Goal: Task Accomplishment & Management: Manage account settings

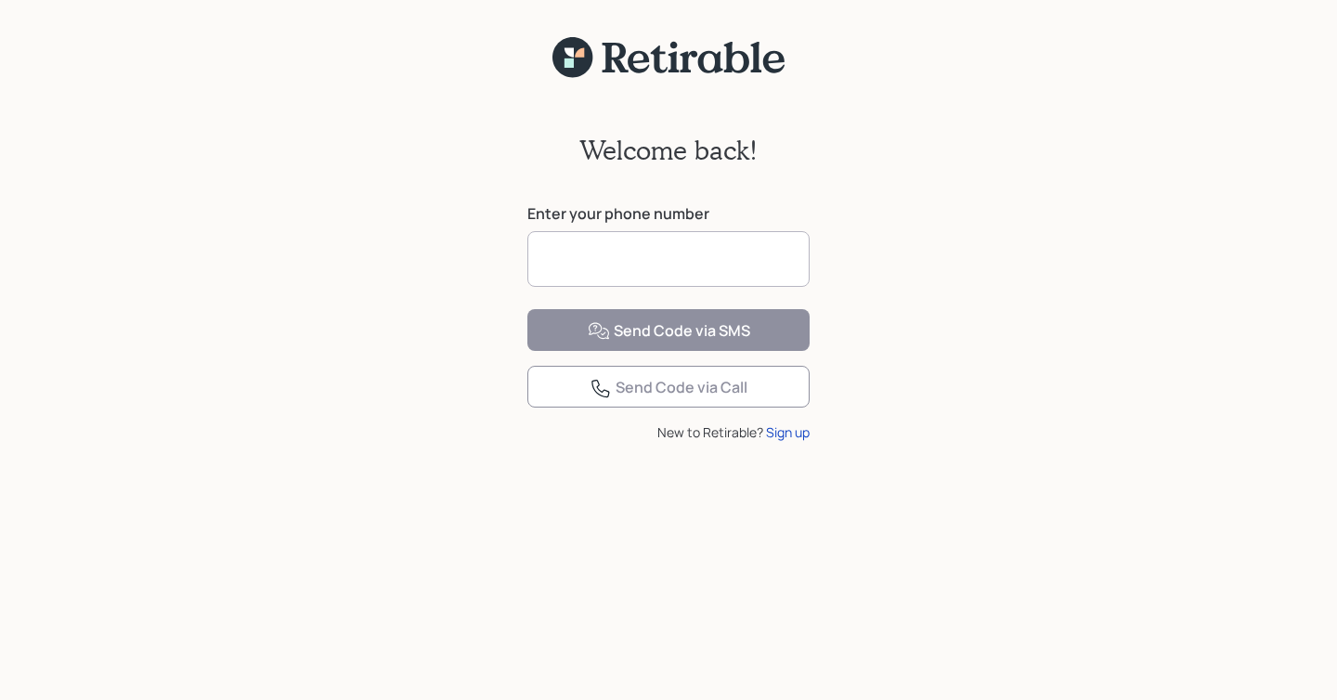
click at [595, 264] on input at bounding box center [668, 259] width 282 height 56
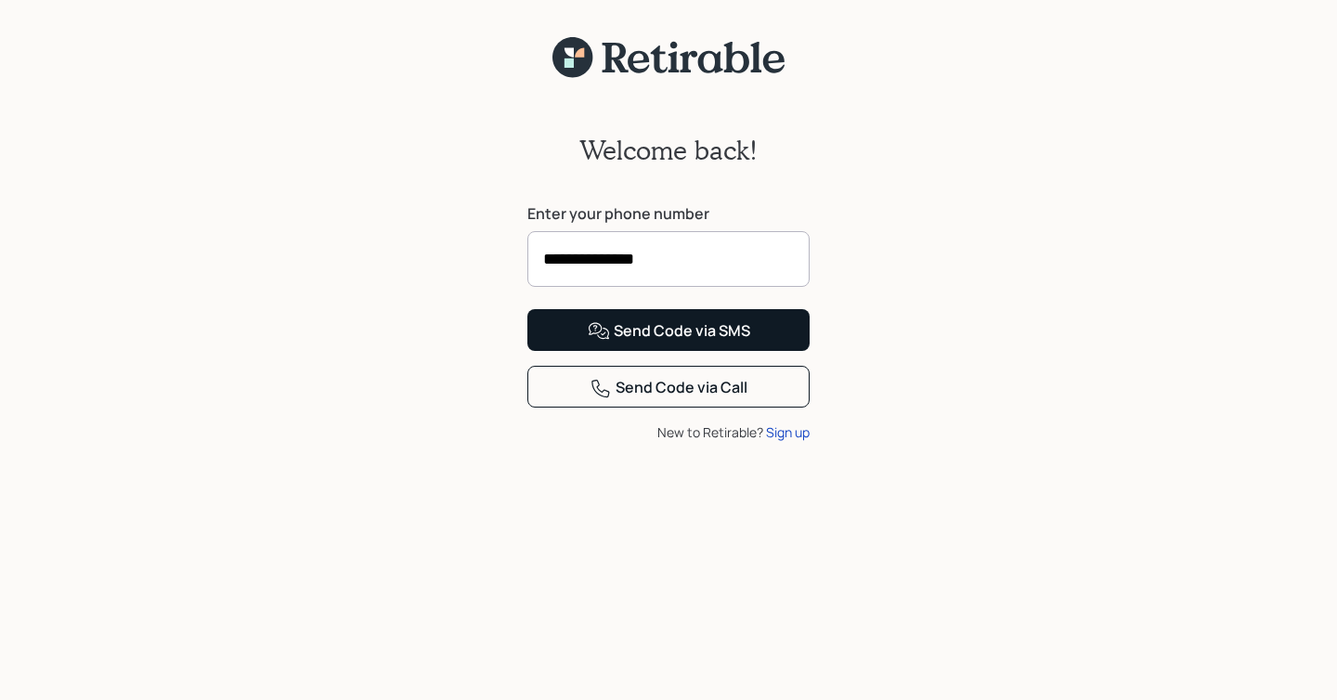
type input "**********"
click at [665, 343] on div "Send Code via SMS" at bounding box center [669, 331] width 162 height 22
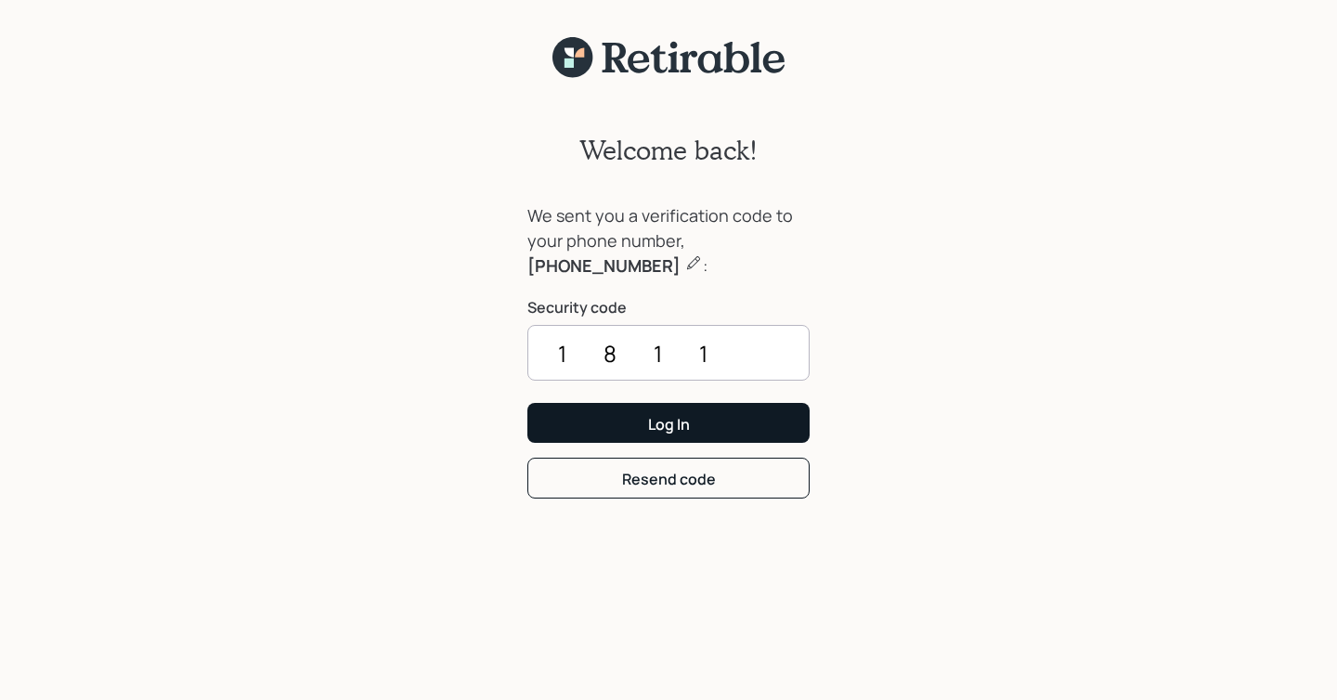
type input "1811"
click at [645, 430] on button "Log In" at bounding box center [668, 423] width 282 height 40
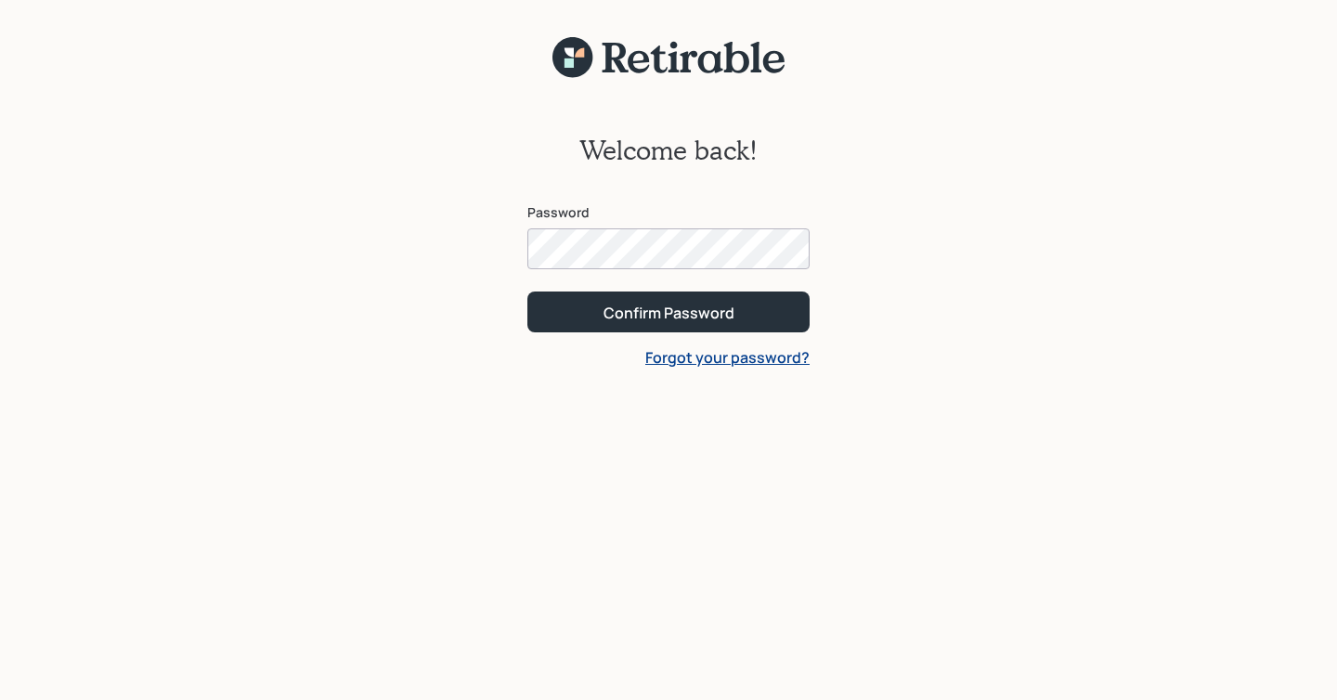
click at [527, 292] on button "Confirm Password" at bounding box center [668, 312] width 282 height 40
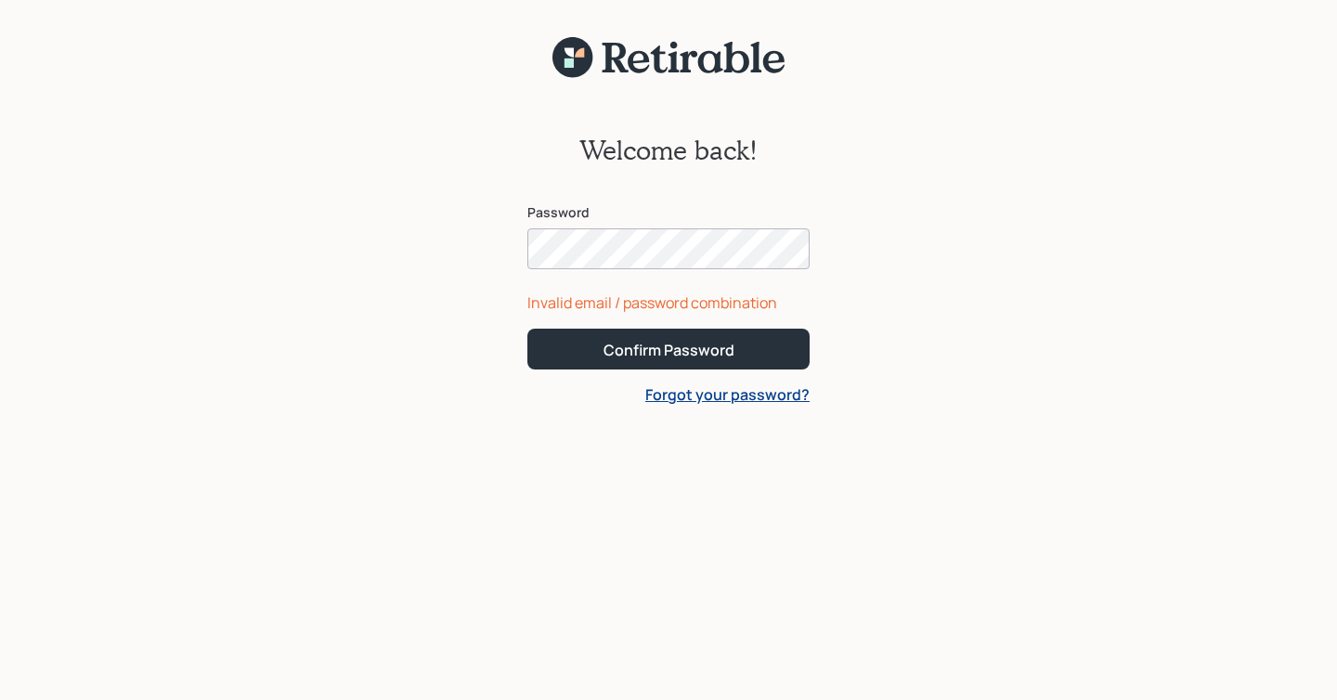
click at [699, 398] on link "Forgot your password?" at bounding box center [727, 394] width 164 height 20
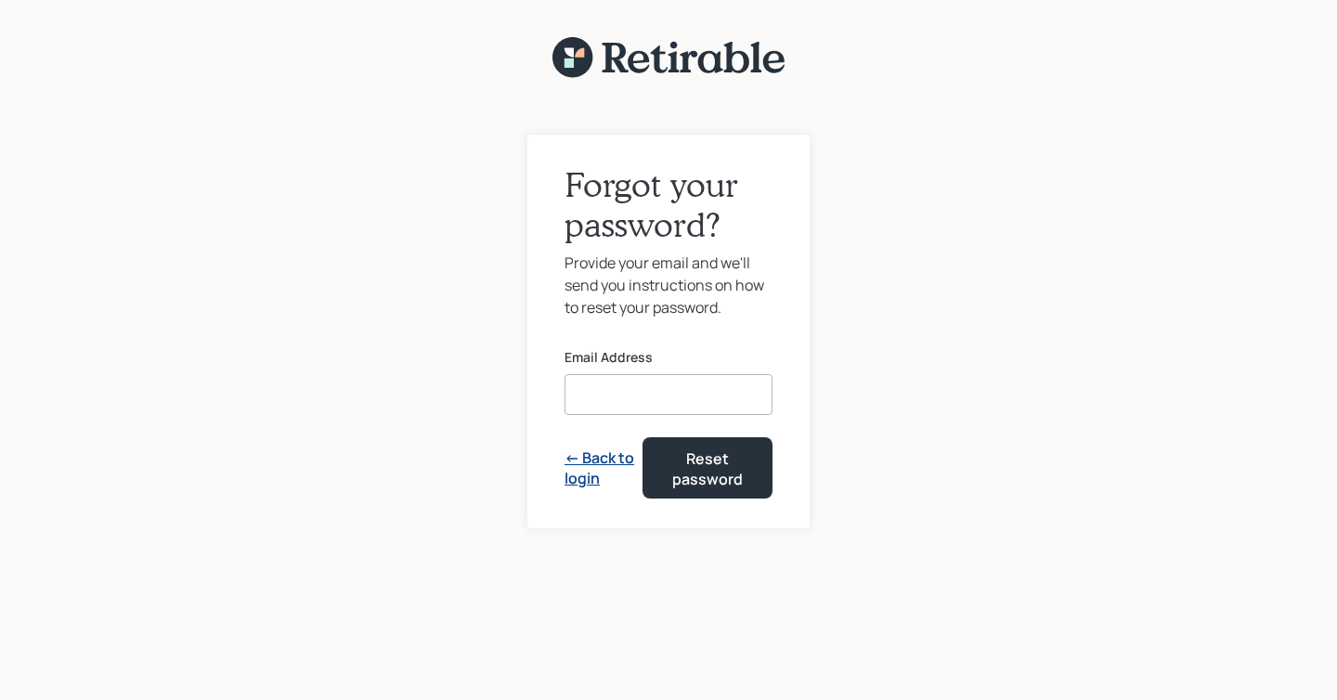
click at [626, 392] on input at bounding box center [669, 394] width 208 height 41
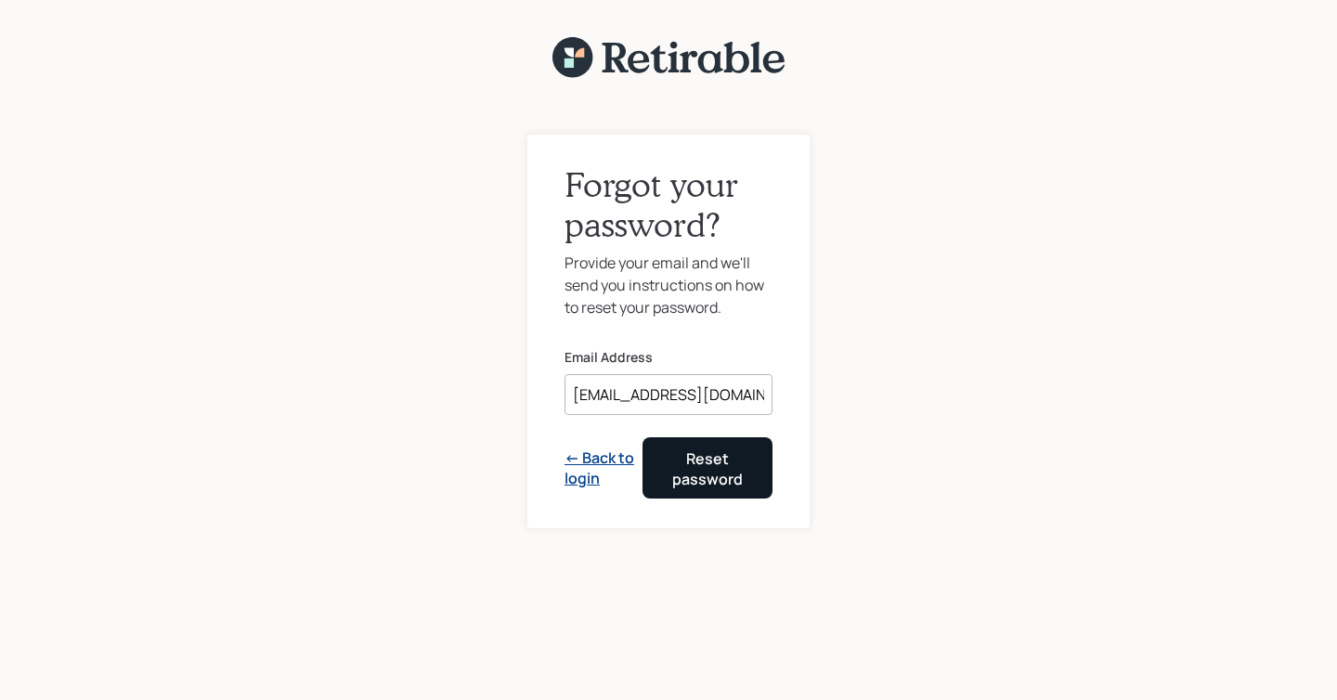
type input "[EMAIL_ADDRESS][DOMAIN_NAME]"
click at [694, 459] on div "Reset password" at bounding box center [708, 469] width 84 height 42
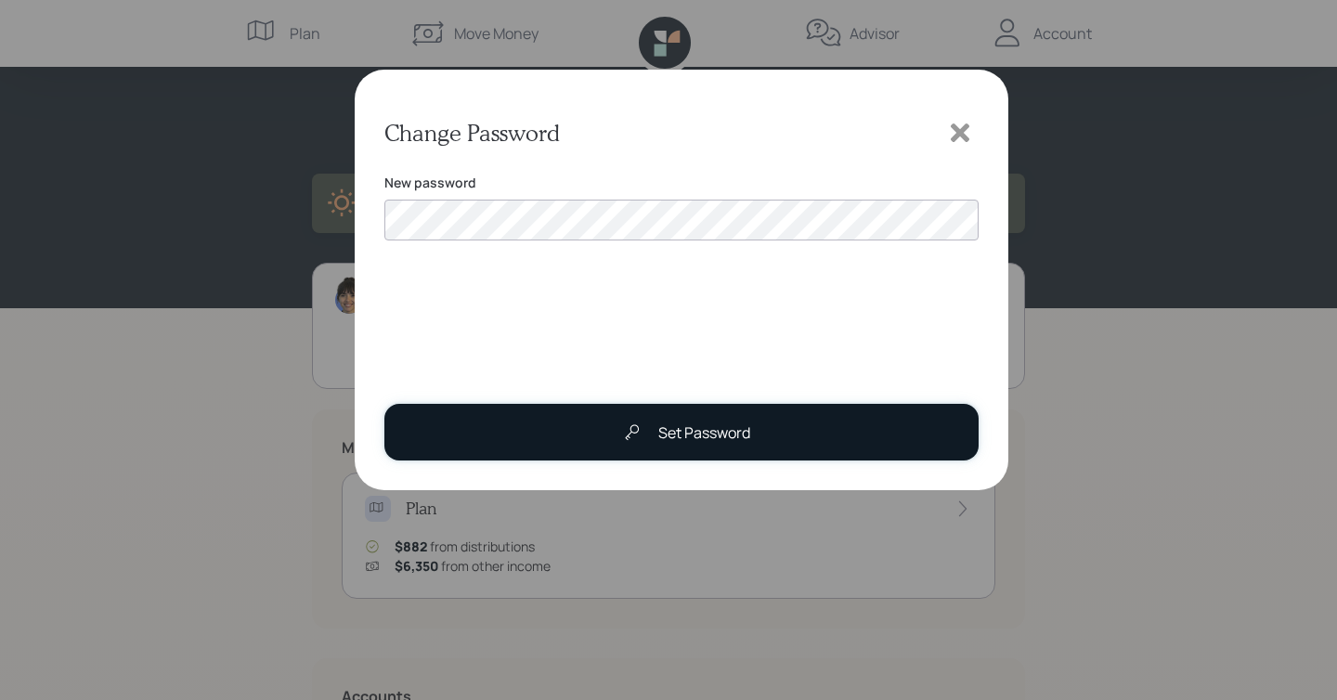
click at [579, 418] on button "Set Password" at bounding box center [681, 432] width 594 height 57
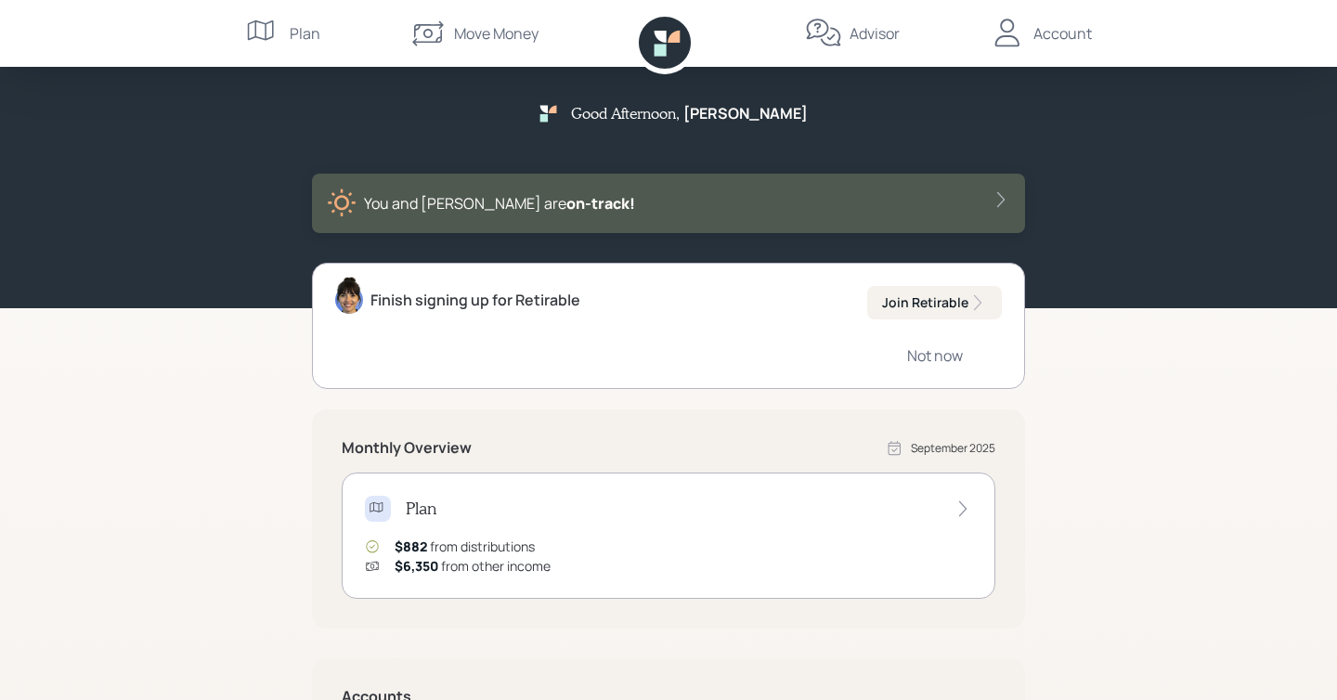
click at [1067, 42] on div "Account" at bounding box center [1062, 33] width 58 height 22
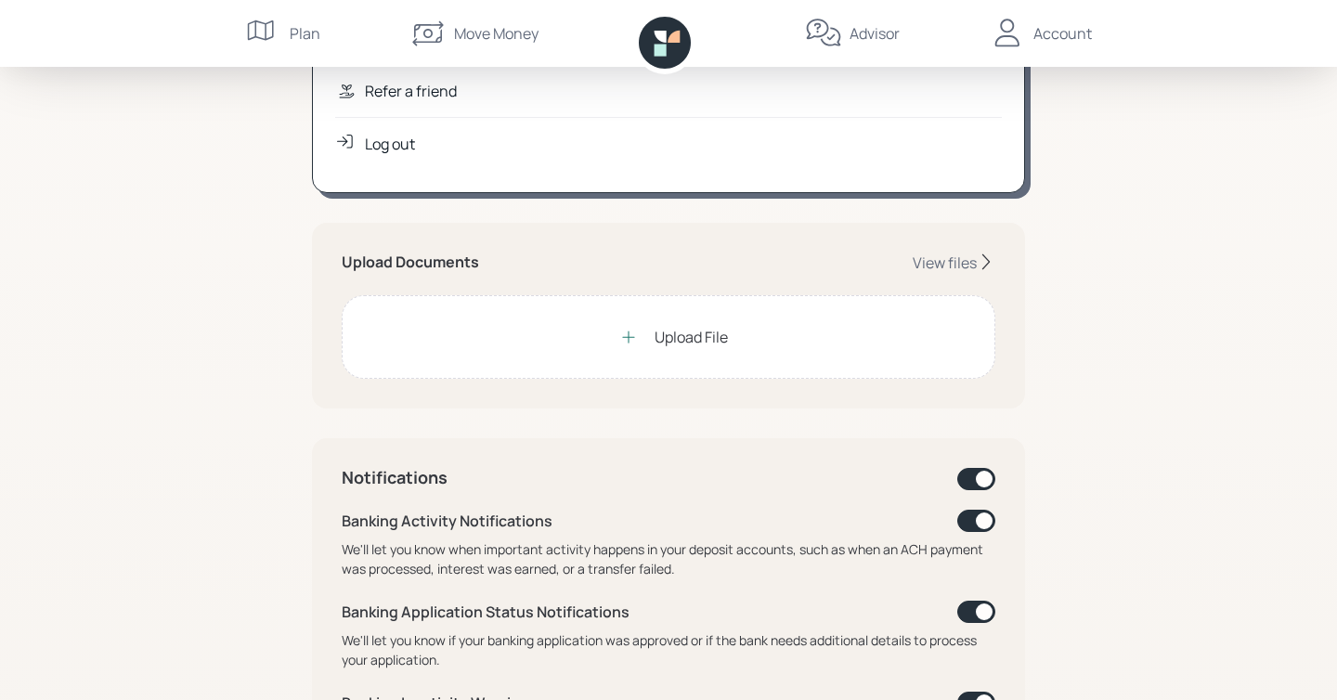
scroll to position [339, 0]
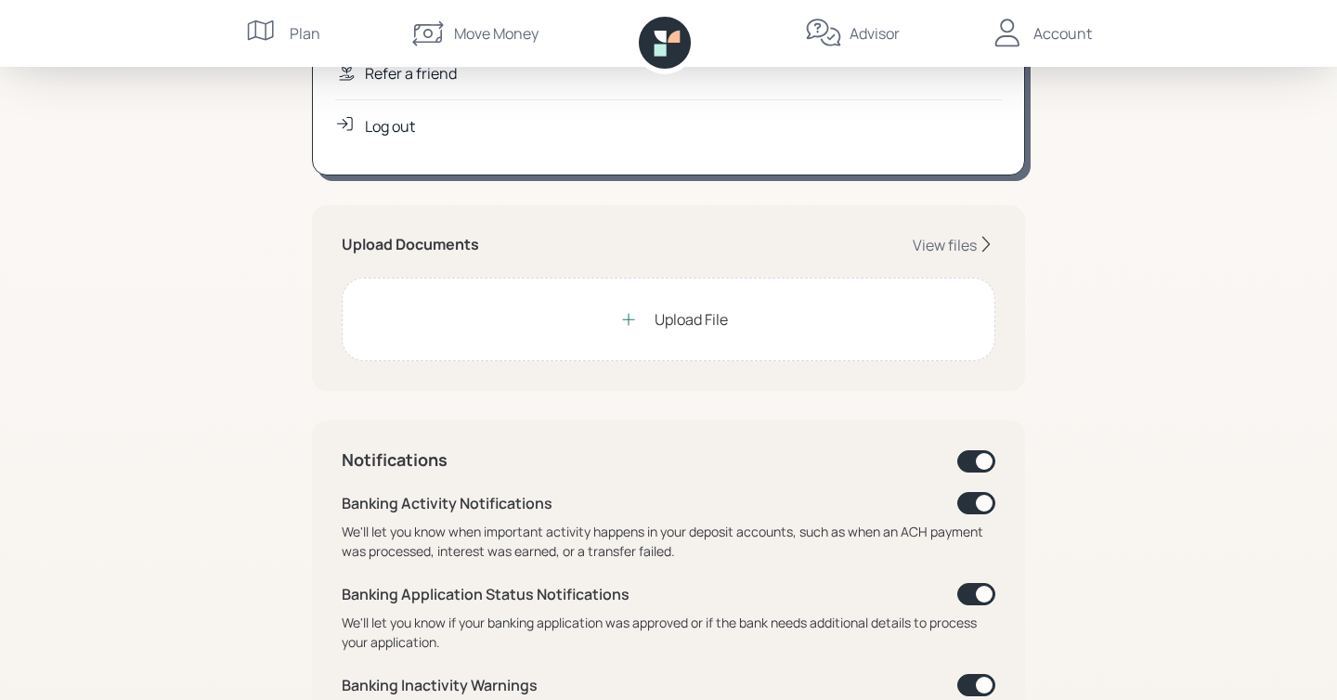
click at [630, 312] on icon at bounding box center [628, 319] width 19 height 19
click at [651, 320] on div "Upload File" at bounding box center [669, 319] width 118 height 37
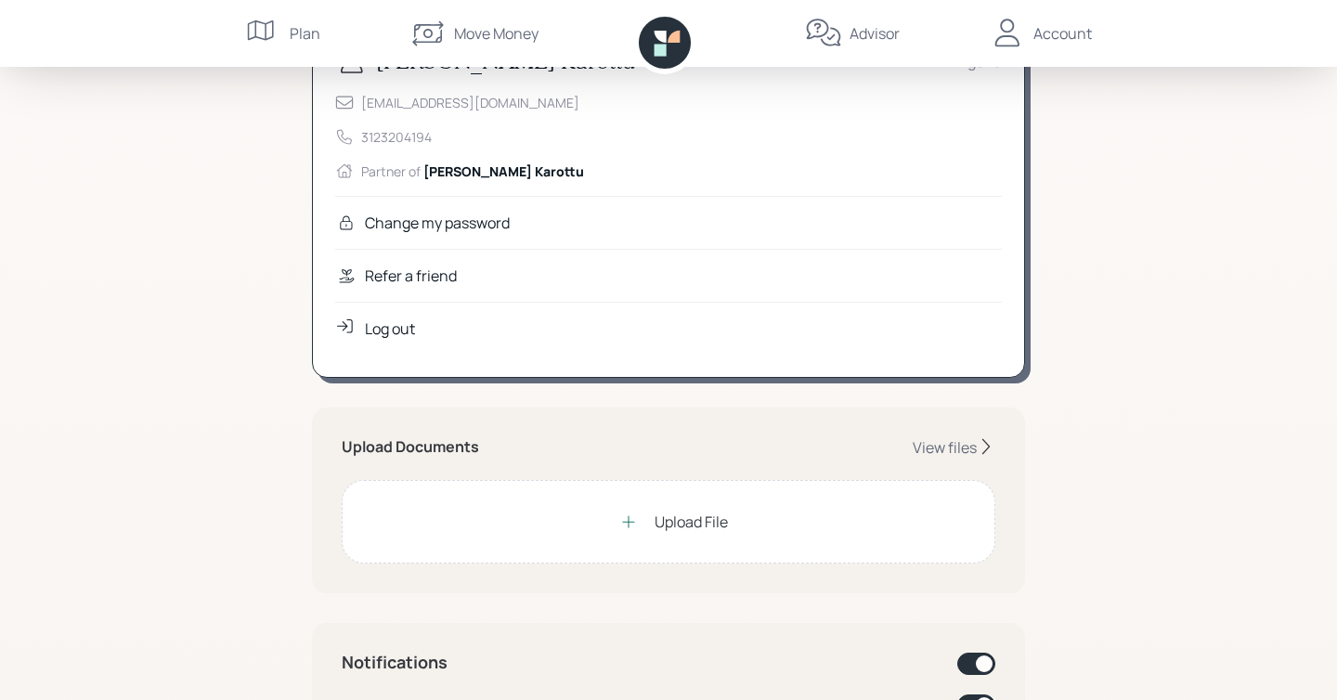
scroll to position [136, 0]
click at [931, 446] on div "View files" at bounding box center [945, 448] width 64 height 20
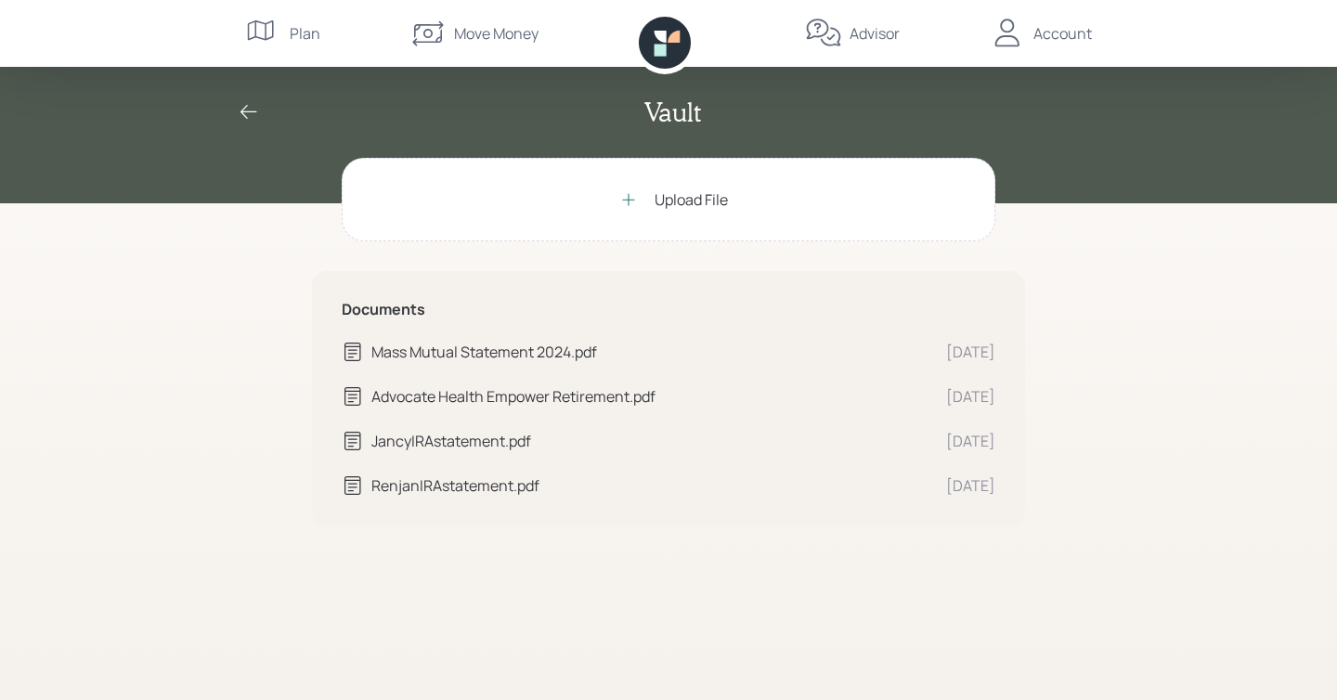
click at [247, 112] on icon at bounding box center [249, 112] width 22 height 22
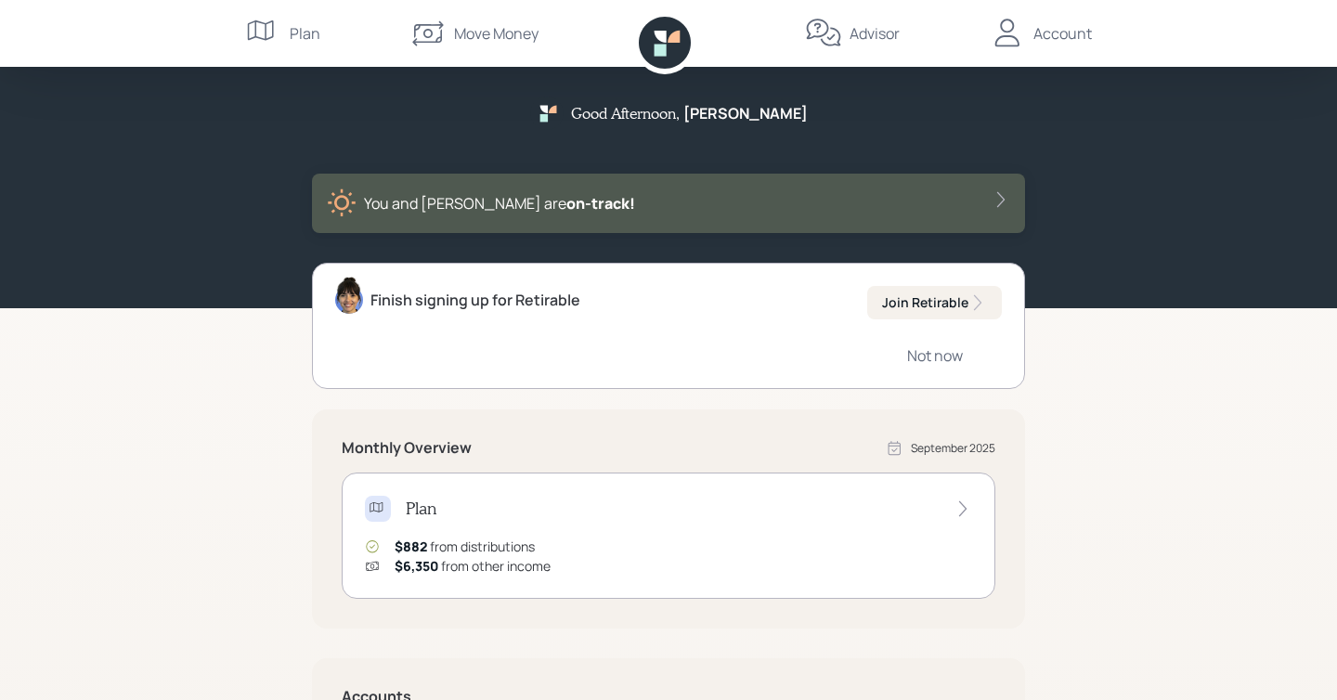
click at [1033, 38] on div "Account" at bounding box center [1062, 33] width 58 height 22
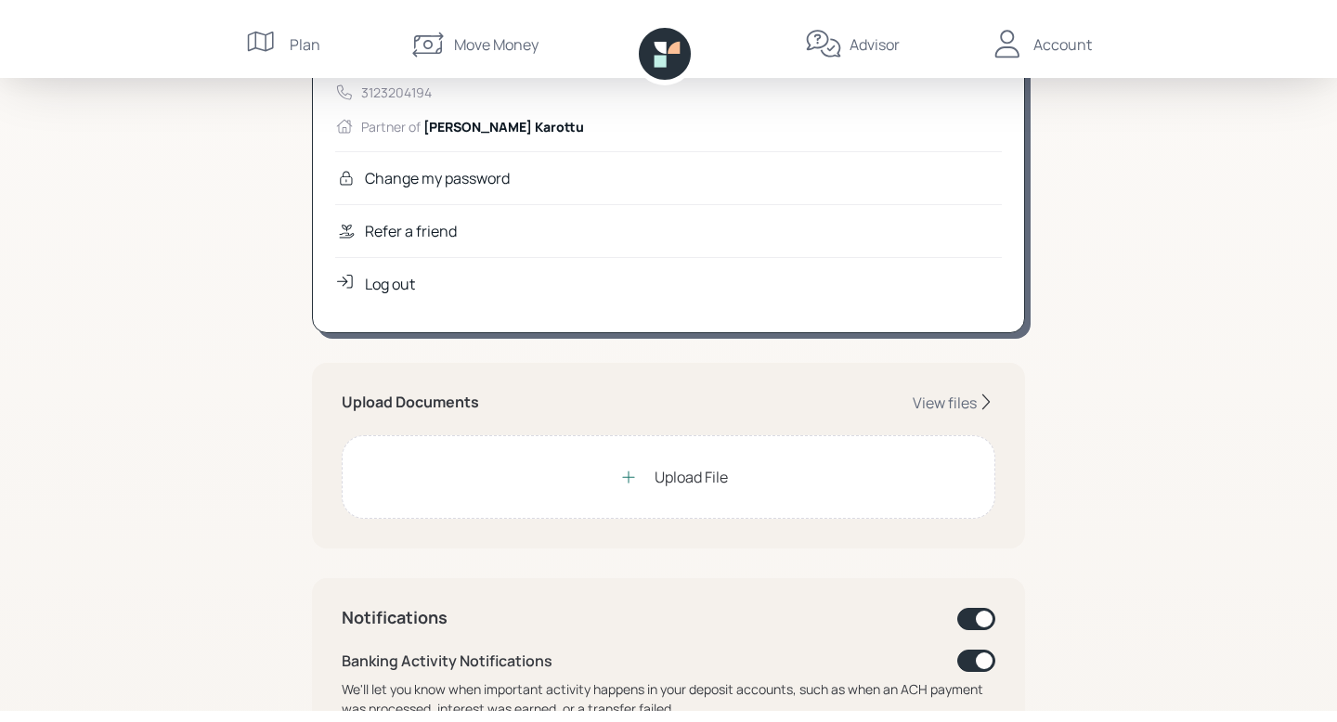
scroll to position [253, 0]
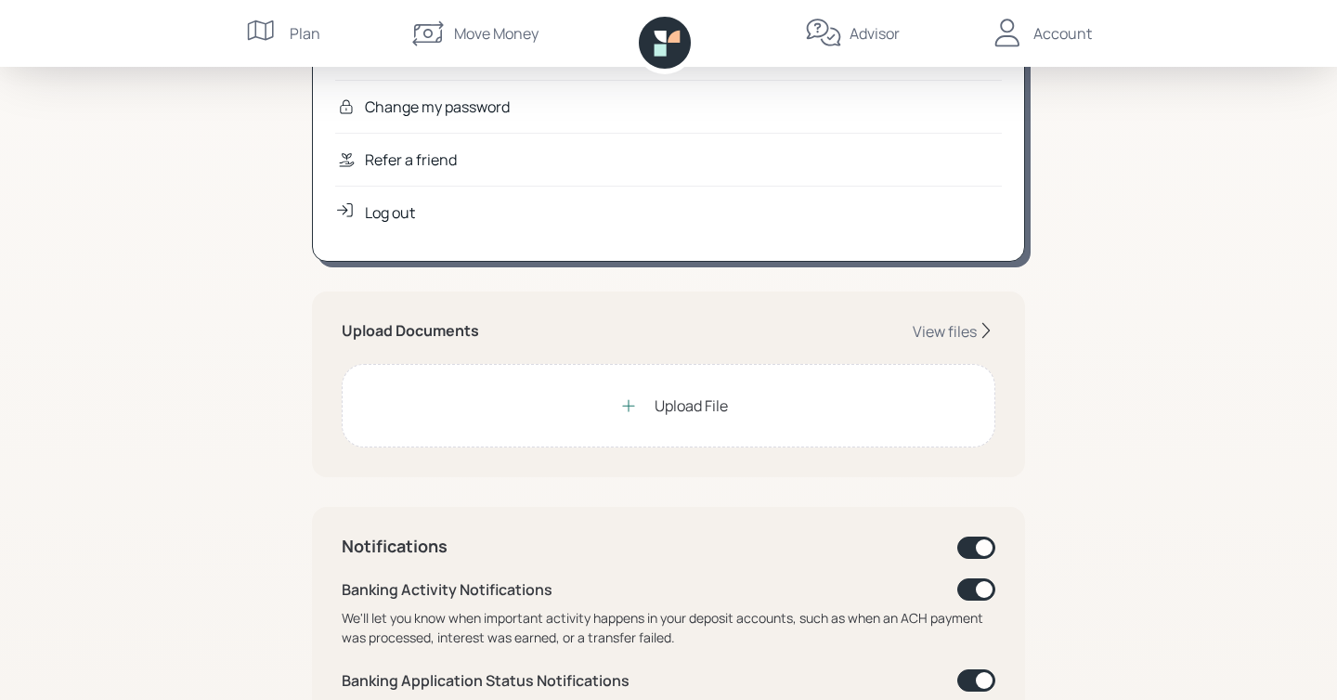
click at [664, 417] on div "Upload File" at bounding box center [669, 405] width 118 height 37
click at [657, 401] on div "Upload File" at bounding box center [691, 406] width 73 height 22
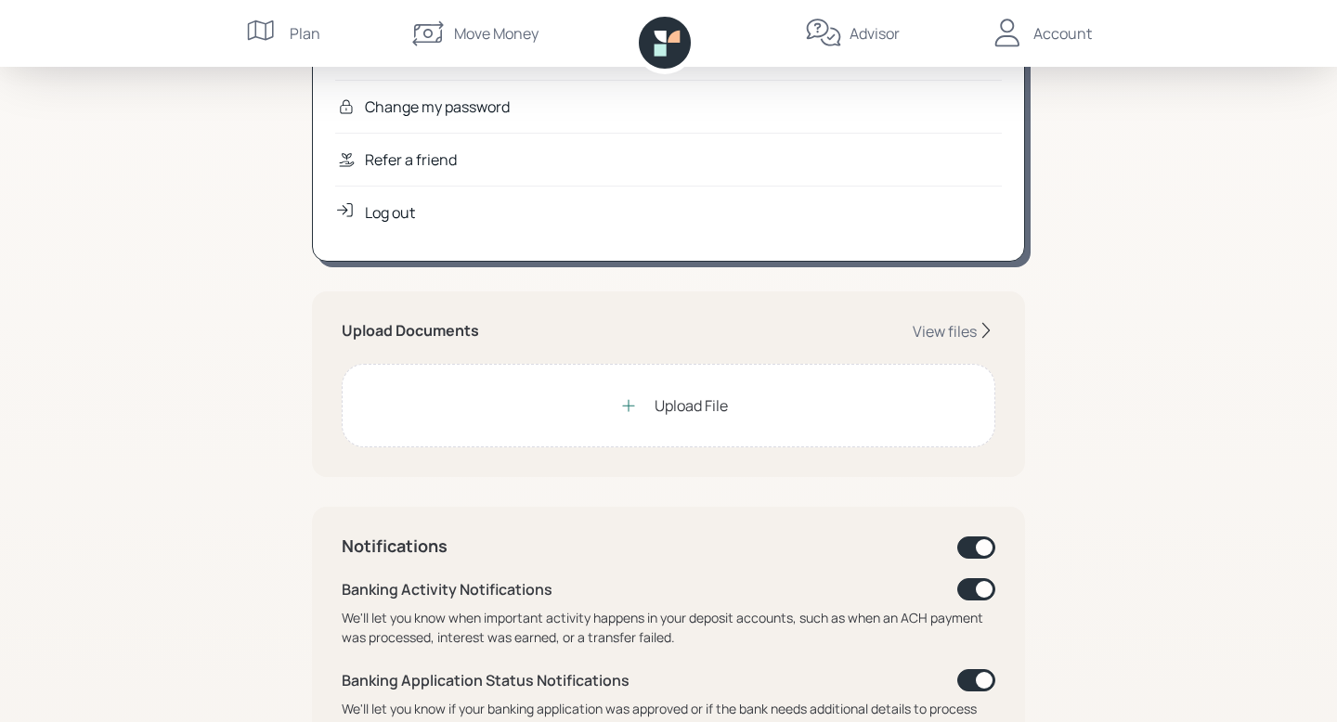
click at [630, 404] on icon at bounding box center [628, 405] width 19 height 19
click at [554, 282] on div "Renjan Karottu Age 46 renjank@yahoo.com 3123204194 Partner of Jancy Karottu Cha…" at bounding box center [668, 679] width 713 height 1548
click at [630, 402] on icon at bounding box center [628, 405] width 19 height 19
click at [948, 329] on div "View files" at bounding box center [945, 331] width 64 height 20
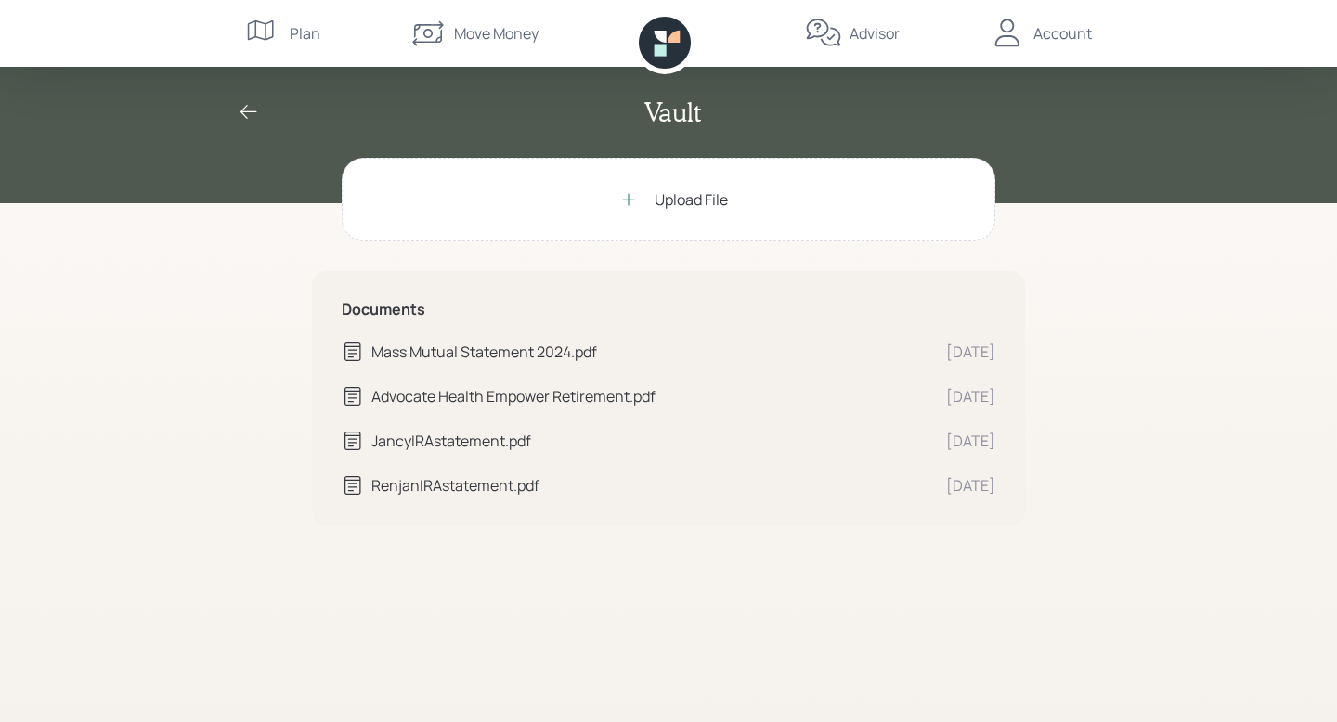
click at [648, 201] on div "Upload File" at bounding box center [669, 199] width 118 height 37
click at [493, 445] on div "JancyIRAstatement.pdf" at bounding box center [651, 441] width 560 height 22
click at [349, 435] on icon at bounding box center [352, 441] width 17 height 19
click at [249, 110] on icon at bounding box center [248, 112] width 17 height 14
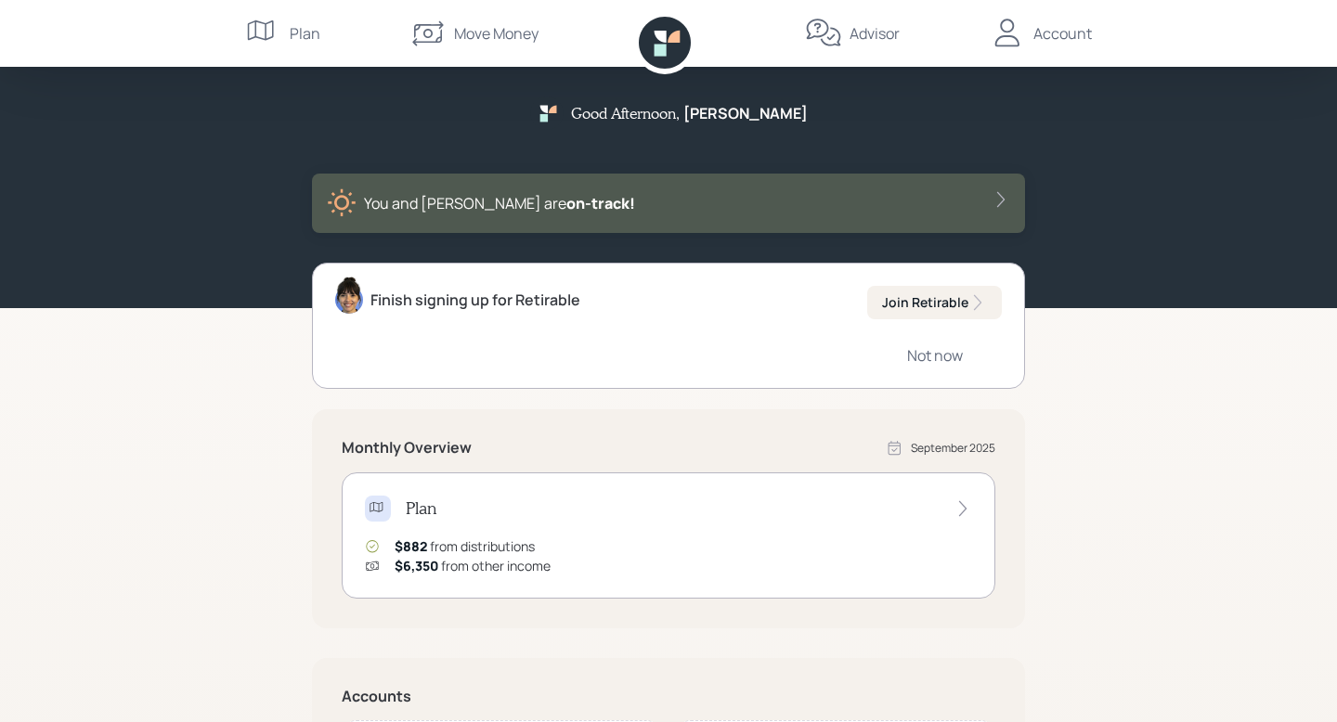
click at [947, 198] on div "You and Jancy are on‑track!" at bounding box center [668, 203] width 683 height 30
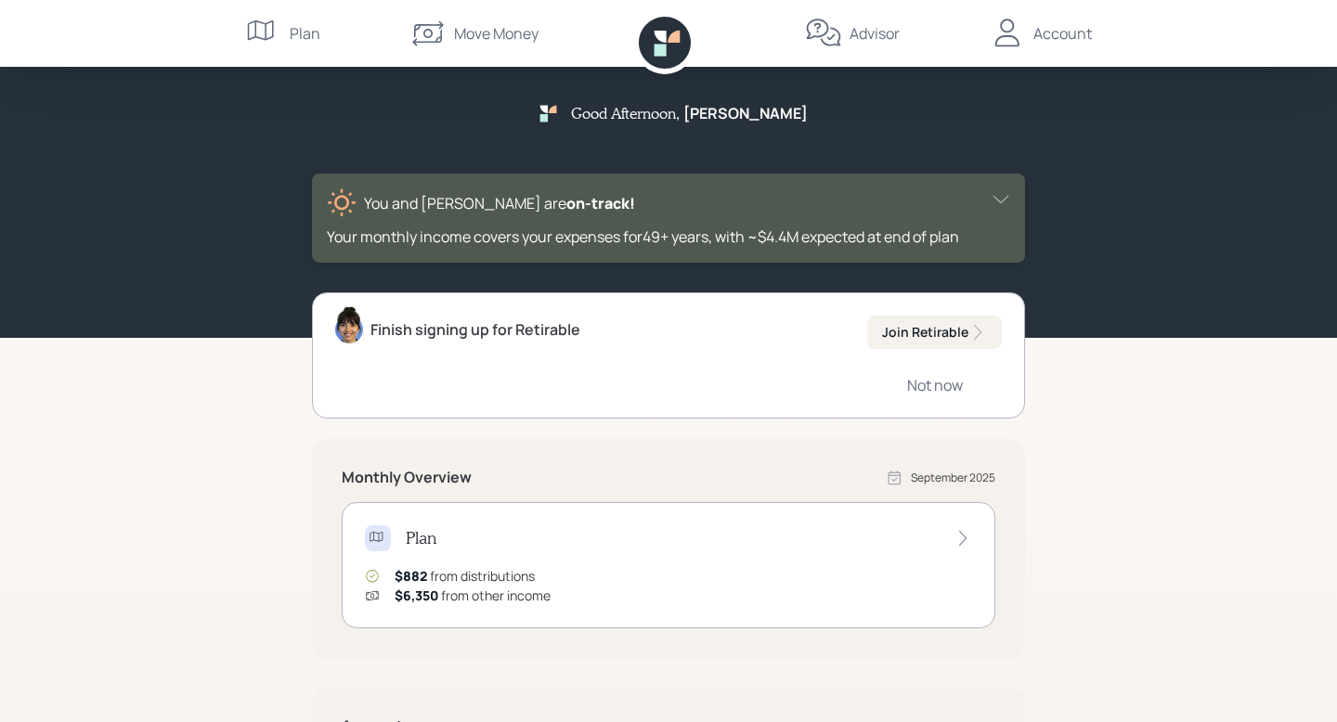
click at [454, 37] on div "Move Money" at bounding box center [496, 33] width 84 height 22
